Goal: Register for event/course

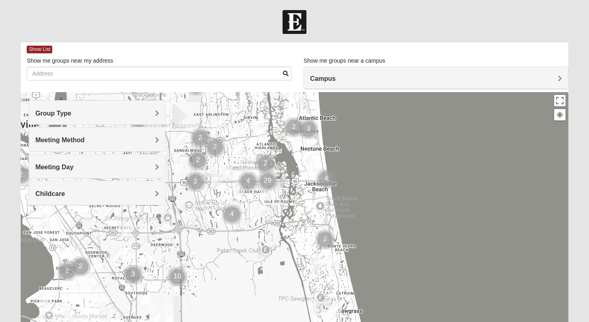
drag, startPoint x: 320, startPoint y: 284, endPoint x: 291, endPoint y: 207, distance: 82.1
click at [291, 207] on div at bounding box center [294, 254] width 547 height 324
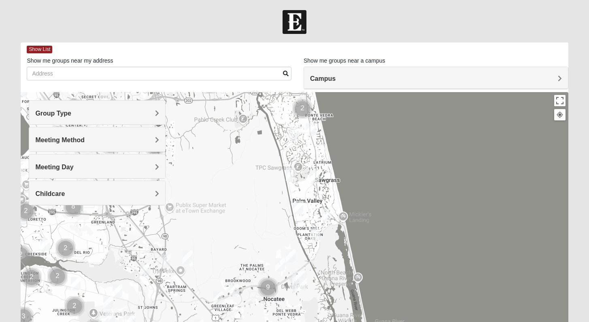
drag, startPoint x: 320, startPoint y: 285, endPoint x: 299, endPoint y: 160, distance: 126.8
click at [299, 159] on div at bounding box center [294, 254] width 547 height 324
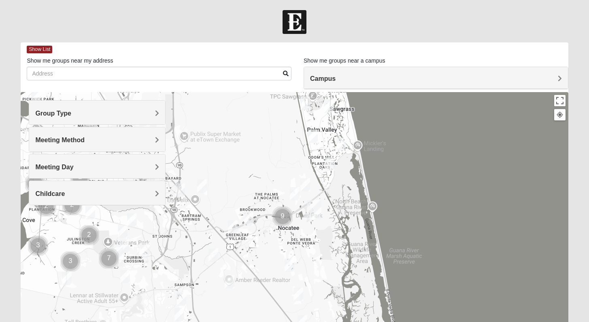
drag, startPoint x: 317, startPoint y: 262, endPoint x: 329, endPoint y: 184, distance: 78.2
click at [329, 184] on div at bounding box center [294, 254] width 547 height 324
click at [89, 119] on div "Group Type" at bounding box center [97, 113] width 136 height 24
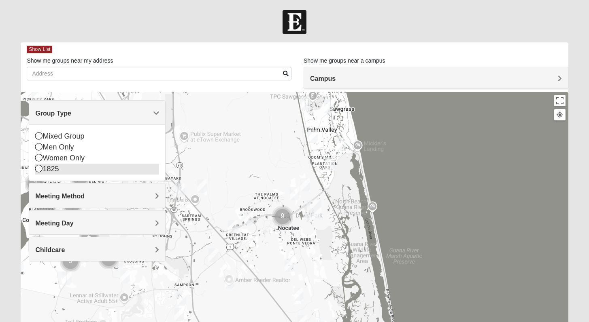
click at [61, 168] on div "1825" at bounding box center [97, 169] width 124 height 11
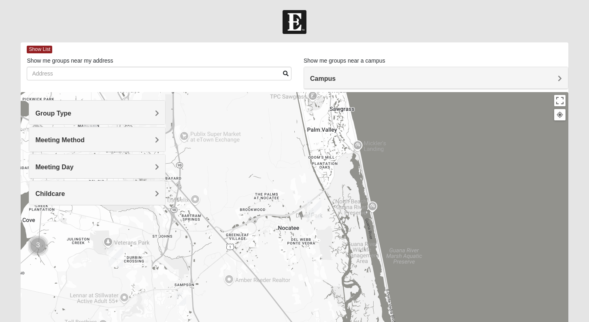
click at [178, 298] on img "1825 Mixed Lovin/Hale 32092" at bounding box center [181, 299] width 10 height 13
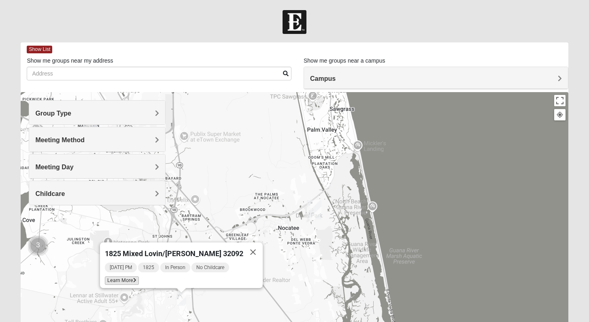
click at [139, 277] on span "Learn More" at bounding box center [122, 281] width 34 height 8
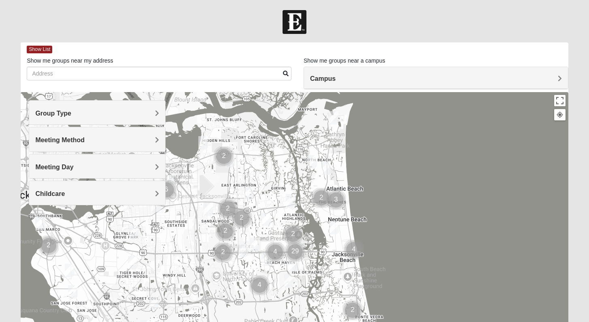
click at [88, 116] on h4 "Group Type" at bounding box center [97, 114] width 124 height 8
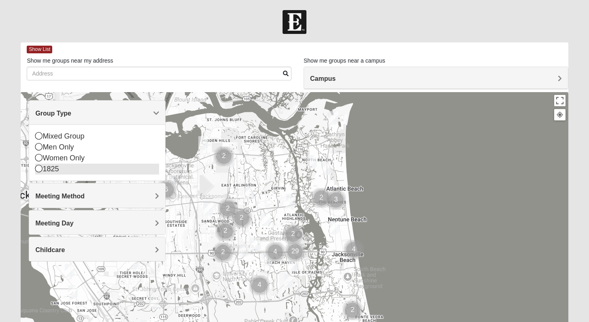
click at [51, 166] on div "1825" at bounding box center [97, 169] width 124 height 11
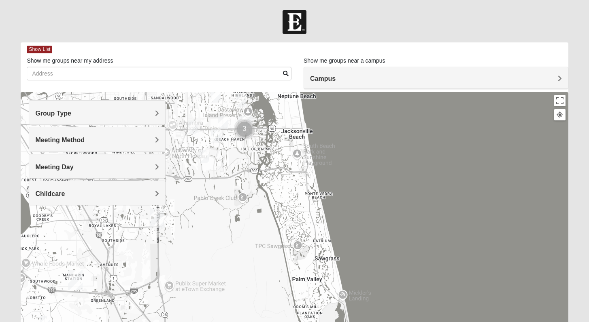
drag, startPoint x: 311, startPoint y: 275, endPoint x: 261, endPoint y: 150, distance: 134.9
click at [261, 150] on div at bounding box center [294, 254] width 547 height 324
drag, startPoint x: 286, startPoint y: 252, endPoint x: 300, endPoint y: 129, distance: 123.7
click at [302, 134] on div at bounding box center [294, 254] width 547 height 324
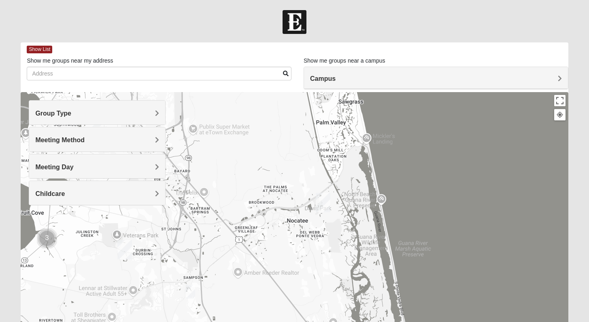
click at [188, 294] on img "1825 Mixed Lovin/Hale 32092" at bounding box center [190, 292] width 10 height 13
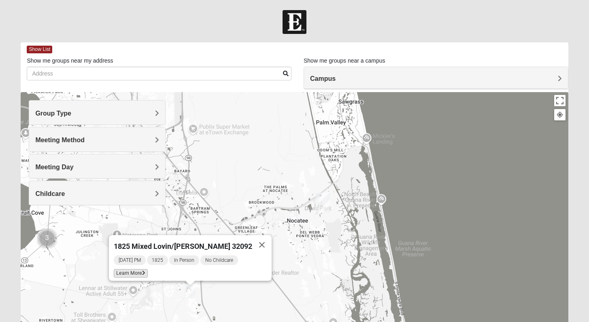
click at [148, 270] on span "Learn More" at bounding box center [131, 273] width 34 height 8
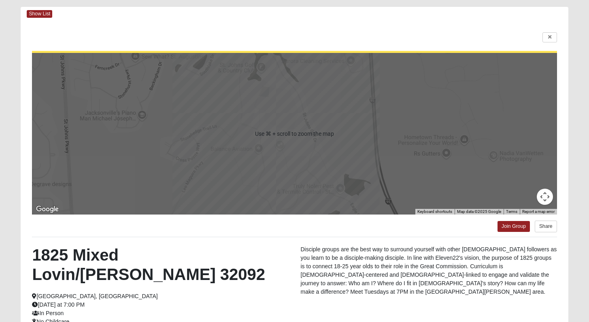
scroll to position [115, 0]
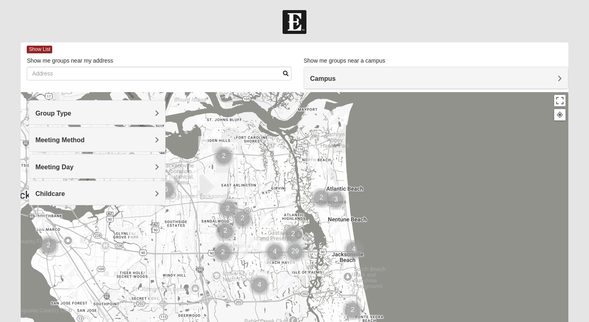
click at [117, 115] on h4 "Group Type" at bounding box center [97, 114] width 124 height 8
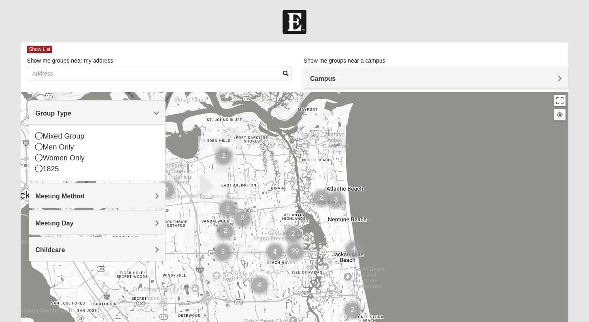
click at [35, 172] on div "Mixed Group Men Only Women Only 1825" at bounding box center [97, 153] width 136 height 56
click at [38, 169] on icon at bounding box center [38, 168] width 7 height 7
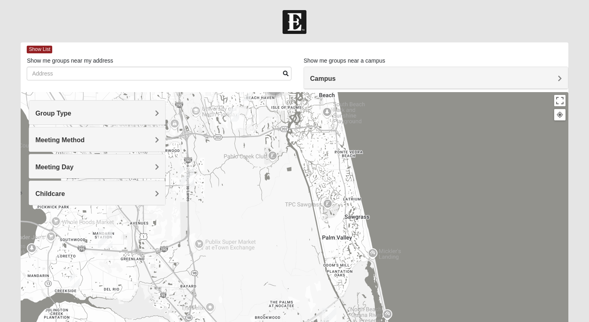
drag, startPoint x: 334, startPoint y: 251, endPoint x: 314, endPoint y: 83, distance: 169.4
click at [314, 83] on div "Show List Loading Groups Keywords Filter Additional Filters Campus [GEOGRAPHIC_…" at bounding box center [294, 228] width 547 height 373
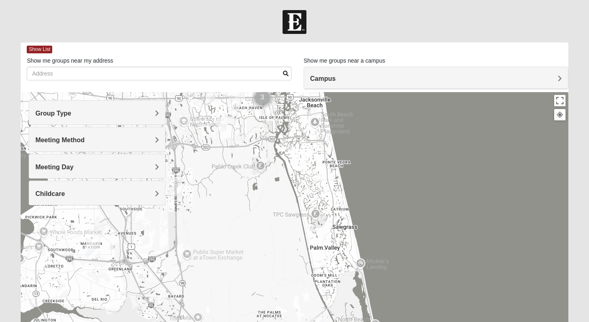
drag, startPoint x: 374, startPoint y: 297, endPoint x: 354, endPoint y: 322, distance: 32.5
click at [354, 322] on div at bounding box center [294, 254] width 547 height 324
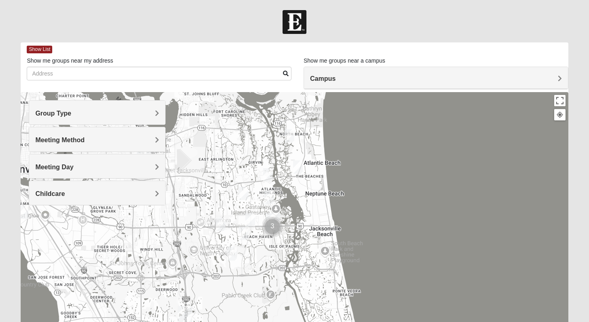
drag, startPoint x: 308, startPoint y: 190, endPoint x: 310, endPoint y: 294, distance: 104.4
click at [323, 322] on div at bounding box center [294, 254] width 547 height 324
click at [300, 169] on img "1825 Mixed Arola 32233" at bounding box center [298, 167] width 10 height 13
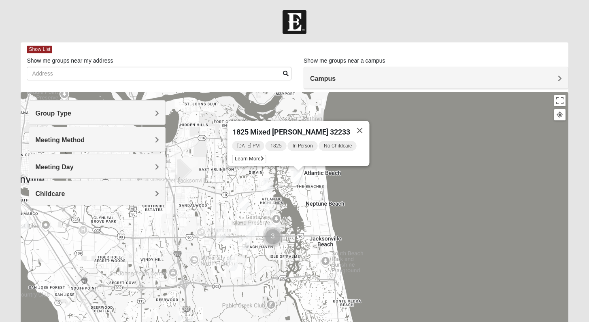
click at [87, 117] on h4 "Group Type" at bounding box center [97, 114] width 124 height 8
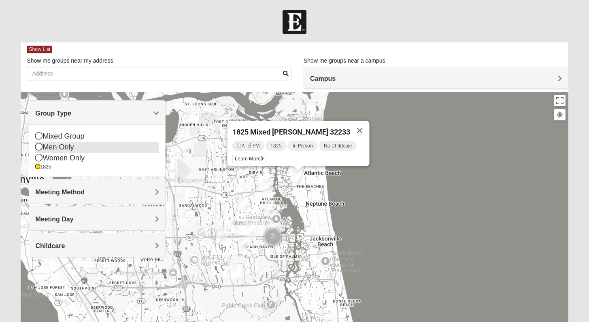
click at [39, 148] on icon at bounding box center [38, 146] width 7 height 7
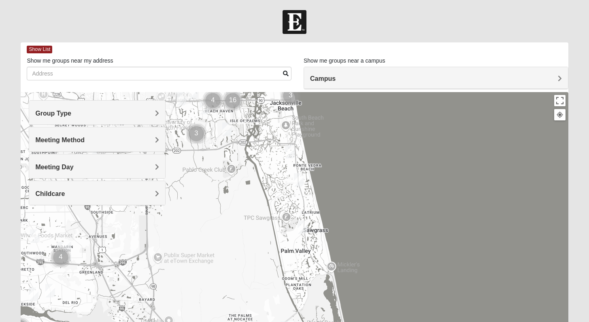
drag, startPoint x: 286, startPoint y: 274, endPoint x: 255, endPoint y: 147, distance: 129.8
click at [246, 136] on div at bounding box center [294, 254] width 547 height 324
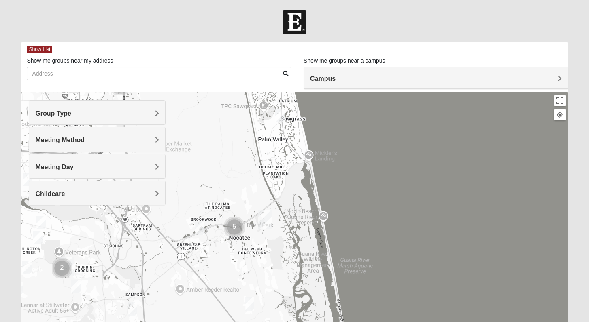
drag, startPoint x: 320, startPoint y: 298, endPoint x: 297, endPoint y: 188, distance: 112.5
click at [296, 187] on div at bounding box center [294, 254] width 547 height 324
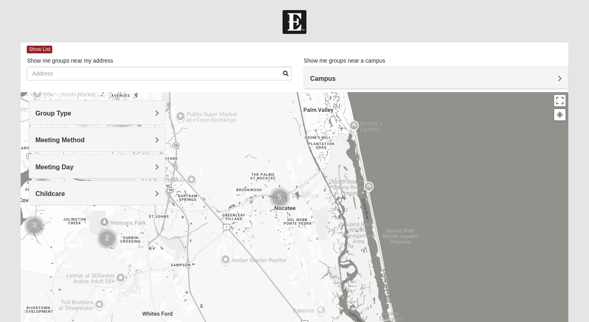
drag, startPoint x: 312, startPoint y: 227, endPoint x: 353, endPoint y: 206, distance: 45.8
click at [353, 206] on div at bounding box center [294, 254] width 547 height 324
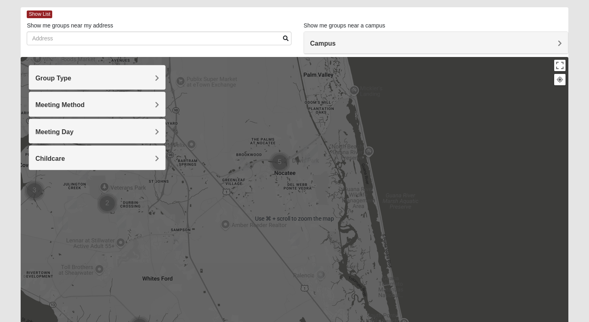
scroll to position [36, 0]
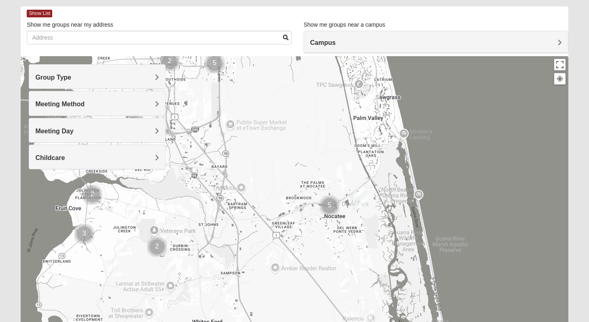
drag, startPoint x: 307, startPoint y: 181, endPoint x: 356, endPoint y: 227, distance: 67.8
click at [356, 227] on div at bounding box center [294, 218] width 547 height 324
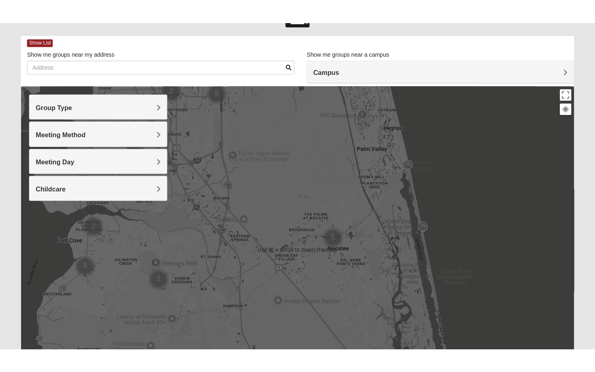
scroll to position [10, 0]
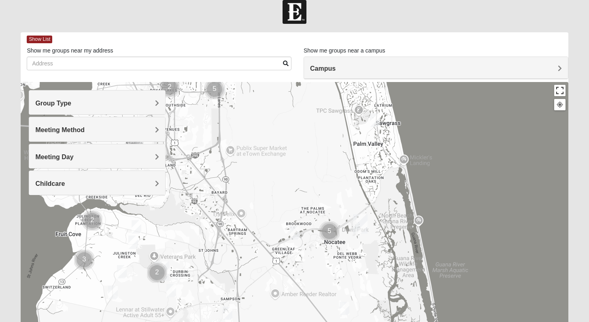
click at [560, 88] on button "Toggle fullscreen view" at bounding box center [559, 90] width 11 height 11
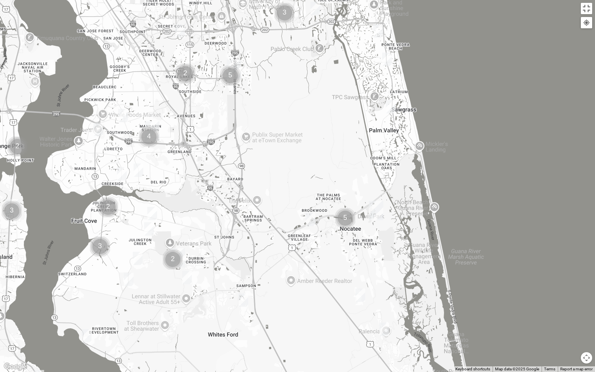
drag, startPoint x: 310, startPoint y: 235, endPoint x: 324, endPoint y: 283, distance: 50.3
click at [324, 286] on div at bounding box center [297, 186] width 595 height 372
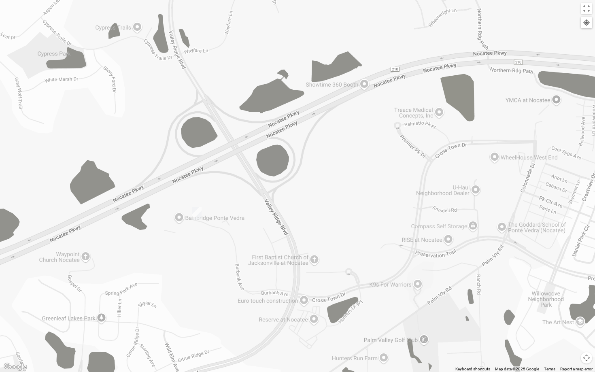
click at [196, 213] on img "Mens Schneider 32081" at bounding box center [197, 213] width 10 height 13
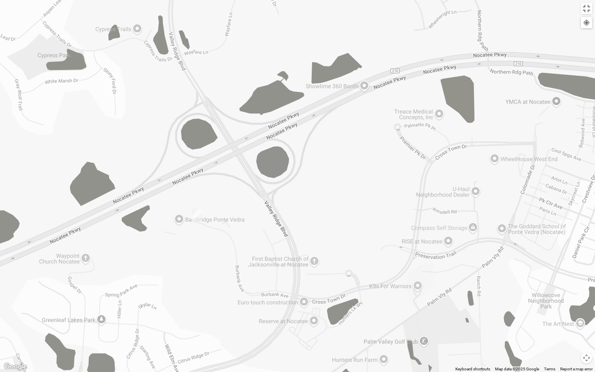
click at [196, 213] on img "Mens Schneider 32081" at bounding box center [197, 214] width 10 height 13
click at [205, 254] on div "Mens [PERSON_NAME] 32081 [DATE] PM Men Only In Person No Childcare Learn More" at bounding box center [297, 186] width 595 height 372
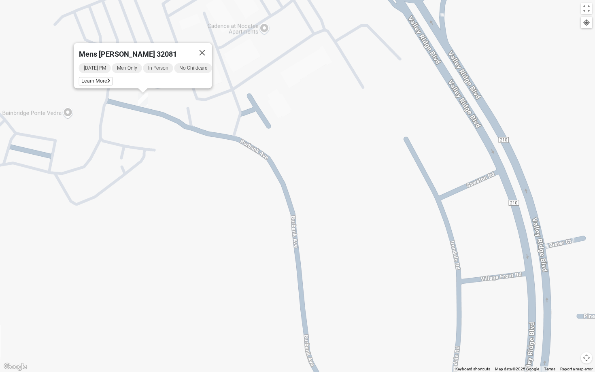
drag, startPoint x: 206, startPoint y: 223, endPoint x: 172, endPoint y: 212, distance: 36.5
click at [172, 212] on div "Mens [PERSON_NAME] 32081 [DATE] PM Men Only In Person No Childcare Learn More" at bounding box center [297, 186] width 595 height 372
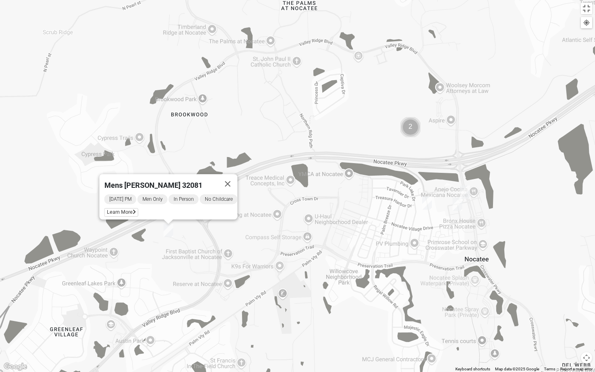
drag, startPoint x: 442, startPoint y: 226, endPoint x: 413, endPoint y: 230, distance: 29.0
click at [415, 230] on div "Mens [PERSON_NAME] 32081 [DATE] PM Men Only In Person No Childcare Learn More" at bounding box center [297, 186] width 595 height 372
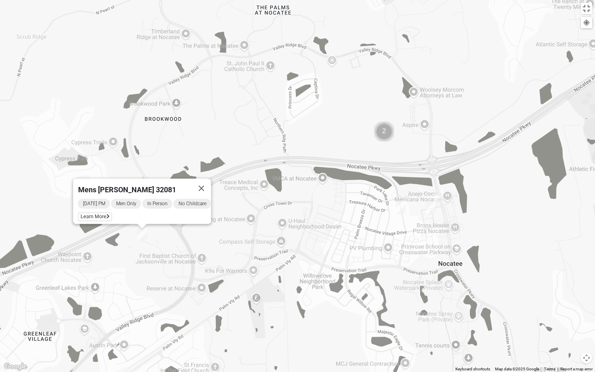
click at [399, 208] on img "Mens Barry 32081" at bounding box center [401, 207] width 10 height 13
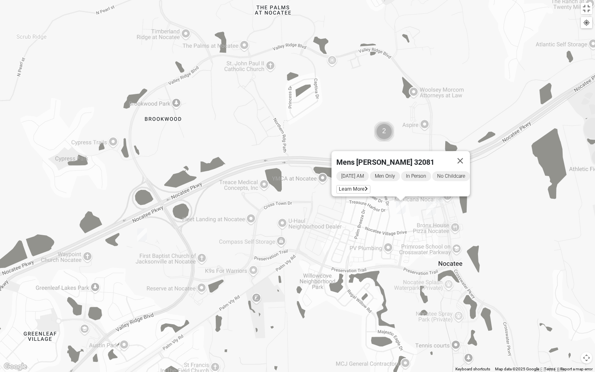
click at [428, 211] on img "Mens Noel 32081" at bounding box center [431, 208] width 10 height 13
click at [498, 155] on button "Close" at bounding box center [490, 161] width 19 height 19
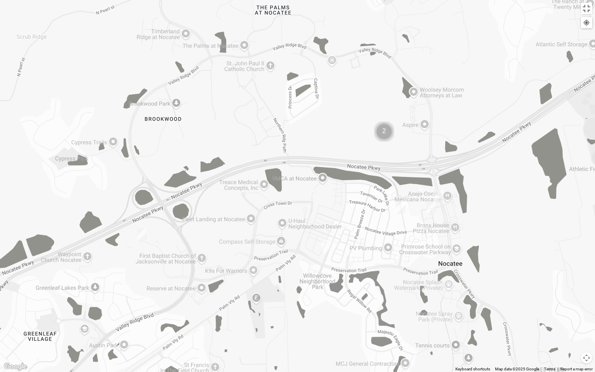
click at [435, 195] on img "Mens Swindell/Rowe 32081" at bounding box center [439, 196] width 10 height 13
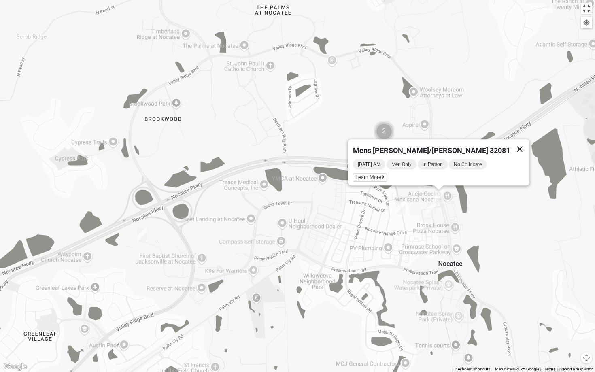
click at [510, 144] on button "Close" at bounding box center [519, 148] width 19 height 19
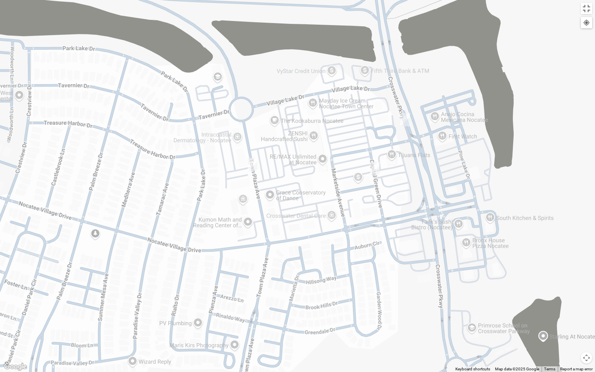
click at [402, 117] on img "Mens Swindell/Rowe 32081" at bounding box center [405, 119] width 10 height 13
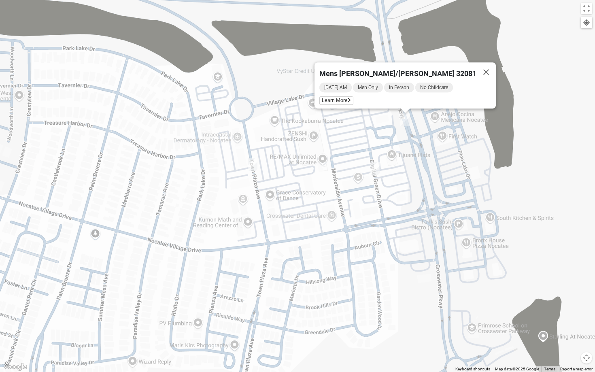
click at [476, 66] on button "Close" at bounding box center [485, 71] width 19 height 19
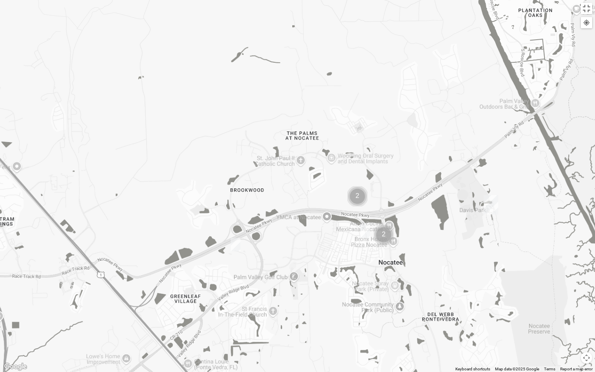
drag, startPoint x: 462, startPoint y: 204, endPoint x: 372, endPoint y: 225, distance: 92.3
click at [424, 233] on div "To navigate, press the arrow keys." at bounding box center [297, 186] width 595 height 372
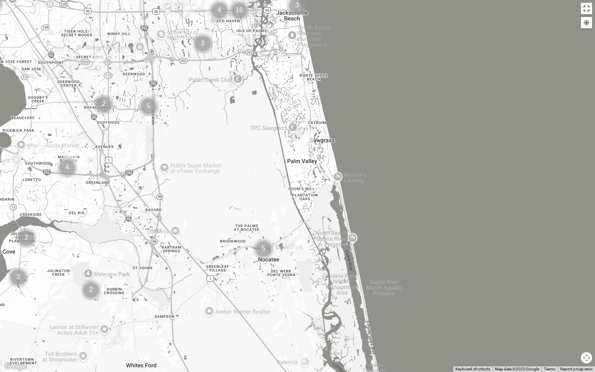
drag, startPoint x: 388, startPoint y: 147, endPoint x: 288, endPoint y: 163, distance: 102.1
click at [288, 163] on div at bounding box center [297, 186] width 595 height 372
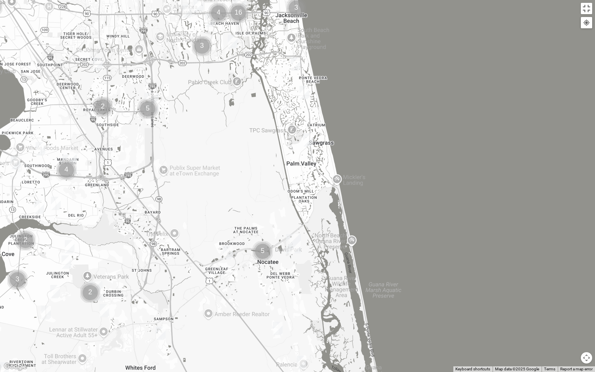
click at [307, 140] on img "Mens Sopchak 32082" at bounding box center [308, 139] width 10 height 13
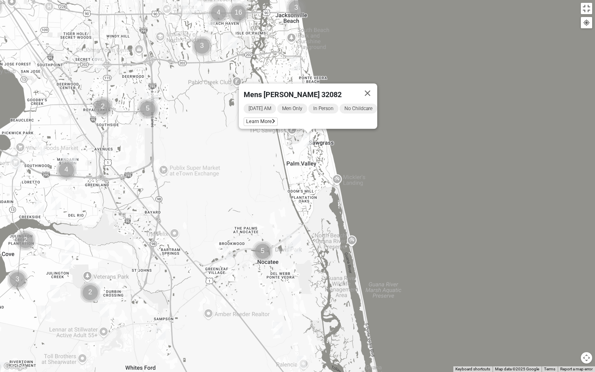
click at [294, 147] on div "Mens [PERSON_NAME] 32082 [DATE] AM Men Only In Person No Childcare Learn More" at bounding box center [297, 186] width 595 height 372
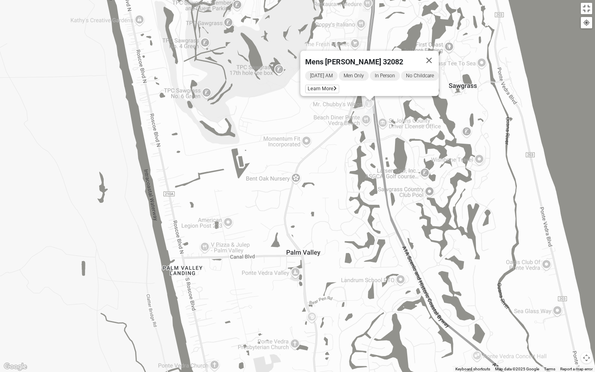
drag, startPoint x: 295, startPoint y: 162, endPoint x: 234, endPoint y: 201, distance: 71.8
click at [236, 201] on div "Mens [PERSON_NAME] 32082 [DATE] AM Men Only In Person No Childcare Learn More" at bounding box center [297, 186] width 595 height 372
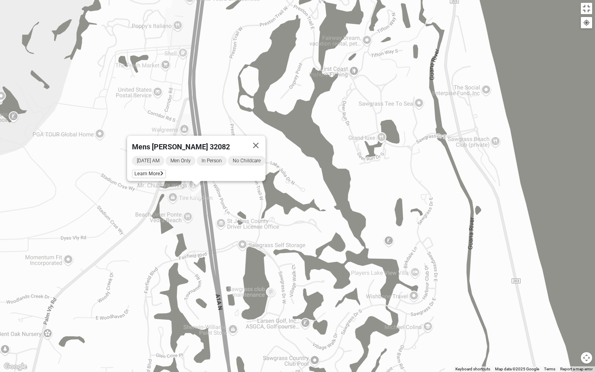
drag, startPoint x: 229, startPoint y: 202, endPoint x: 286, endPoint y: 203, distance: 57.1
click at [286, 203] on div "Mens [PERSON_NAME] 32082 [DATE] AM Men Only In Person No Childcare Learn More" at bounding box center [297, 186] width 595 height 372
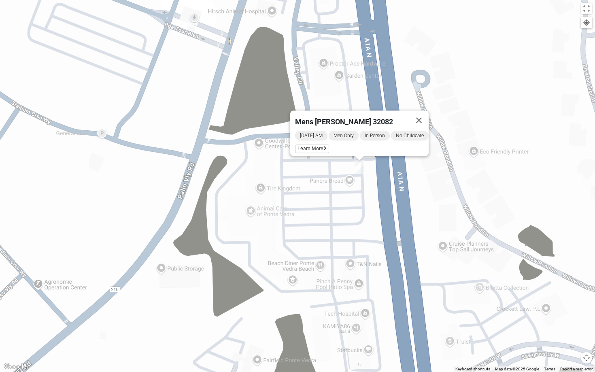
drag, startPoint x: 386, startPoint y: 208, endPoint x: 252, endPoint y: 201, distance: 133.7
click at [252, 201] on div "Mens [PERSON_NAME] 32082 [DATE] AM Men Only In Person No Childcare Learn More" at bounding box center [297, 186] width 595 height 372
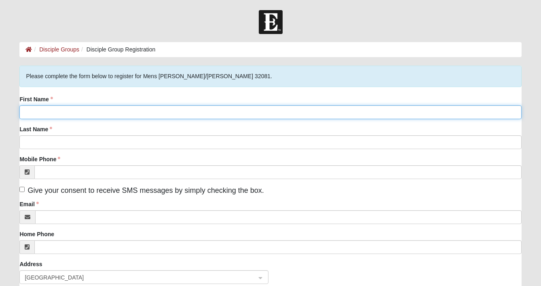
click at [68, 112] on input "First Name" at bounding box center [270, 112] width 502 height 14
type input "caleb"
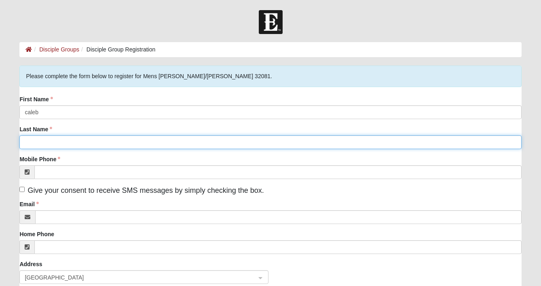
type input "label"
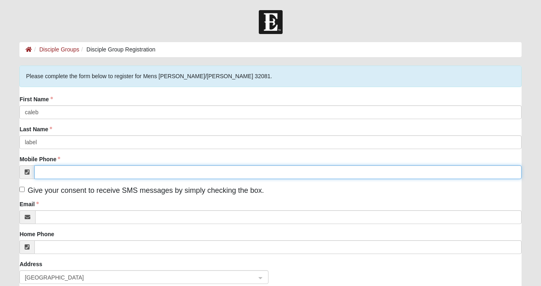
type input "(951) 252-4300"
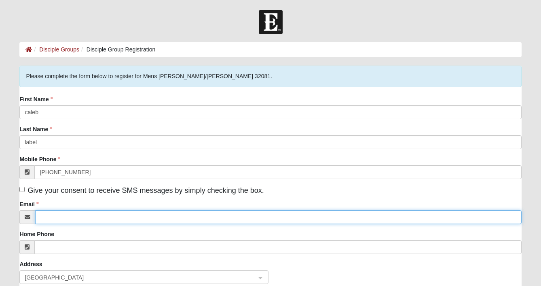
type input "caleblabel@gmail.com"
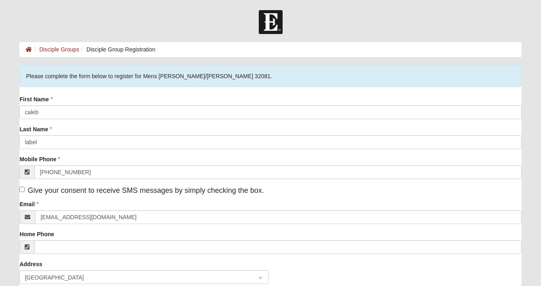
type input "114 Citrus Ridge Drive"
type input "Ponte Vedra Beach"
type input "32081"
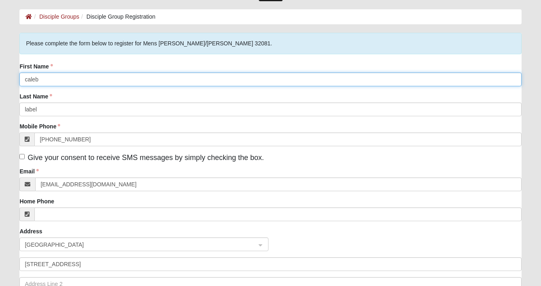
scroll to position [123, 0]
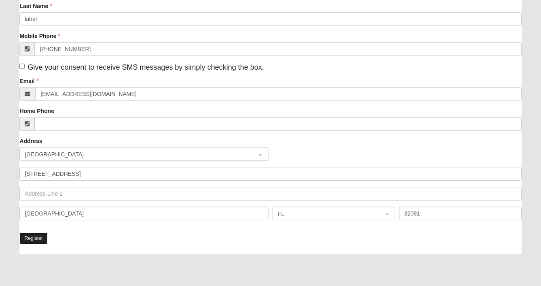
click at [38, 240] on button "Register" at bounding box center [33, 238] width 28 height 12
